Goal: Transaction & Acquisition: Purchase product/service

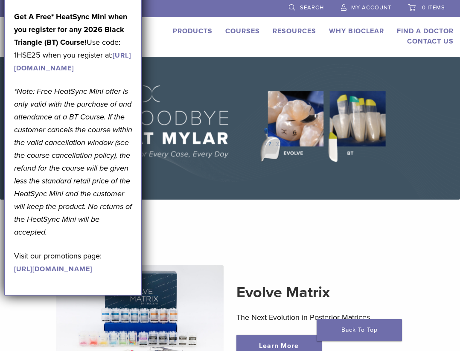
click at [204, 98] on img at bounding box center [230, 128] width 460 height 143
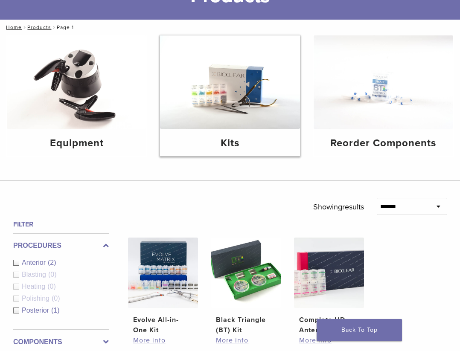
scroll to position [96, 0]
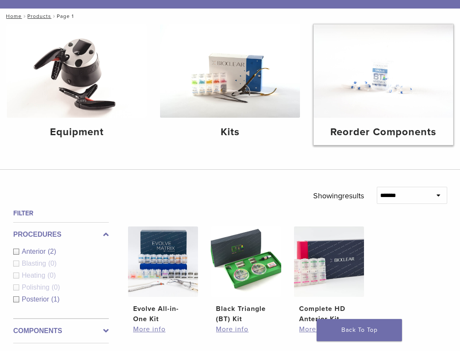
click at [361, 88] on img at bounding box center [382, 70] width 139 height 93
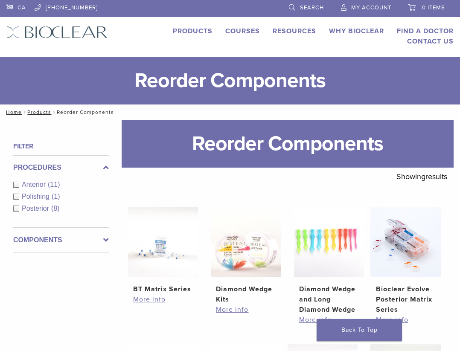
click at [309, 3] on link "Search" at bounding box center [306, 6] width 35 height 13
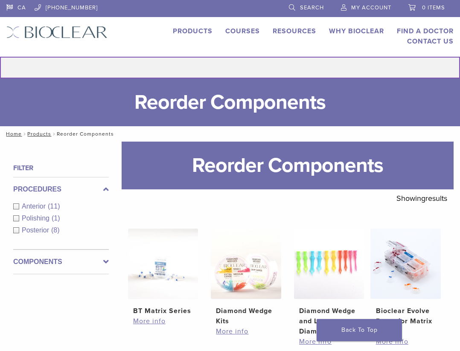
click at [255, 65] on input "Search for:" at bounding box center [230, 68] width 460 height 22
type input "*******"
click at [0, 56] on button "Search" at bounding box center [0, 56] width 0 height 0
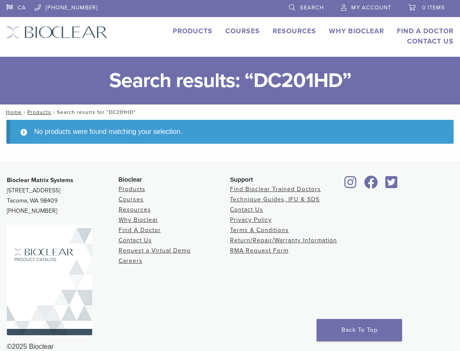
scroll to position [14, 0]
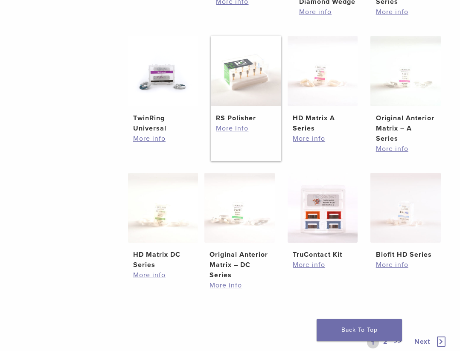
scroll to position [320, 0]
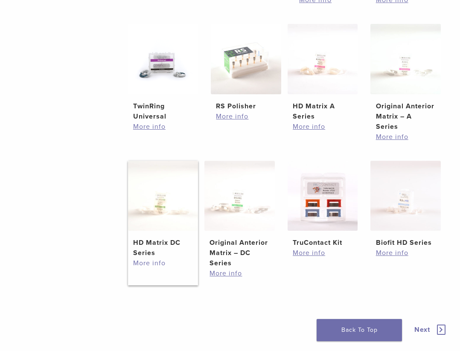
click at [159, 262] on link "More info" at bounding box center [163, 263] width 60 height 10
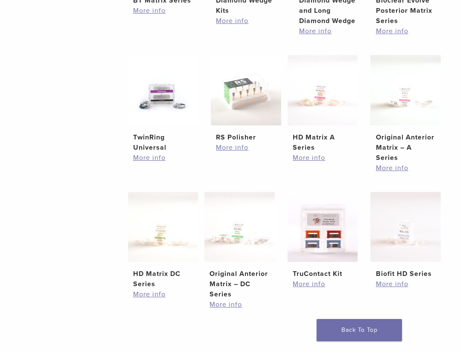
scroll to position [228, 0]
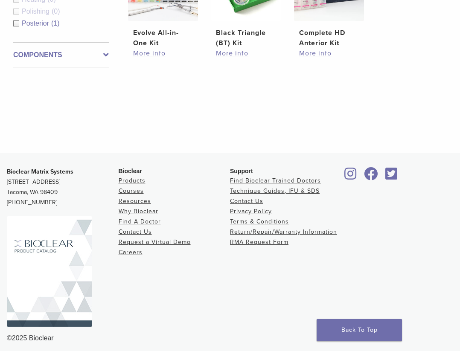
scroll to position [378, 0]
